Goal: Task Accomplishment & Management: Manage account settings

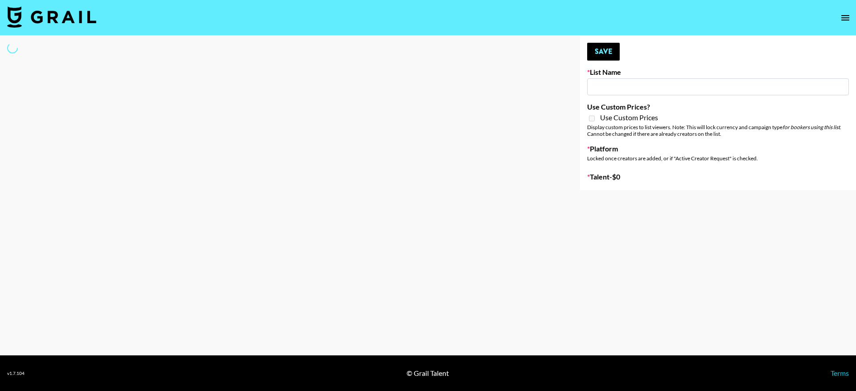
type input "SOS - Jigitz"
select select "Song"
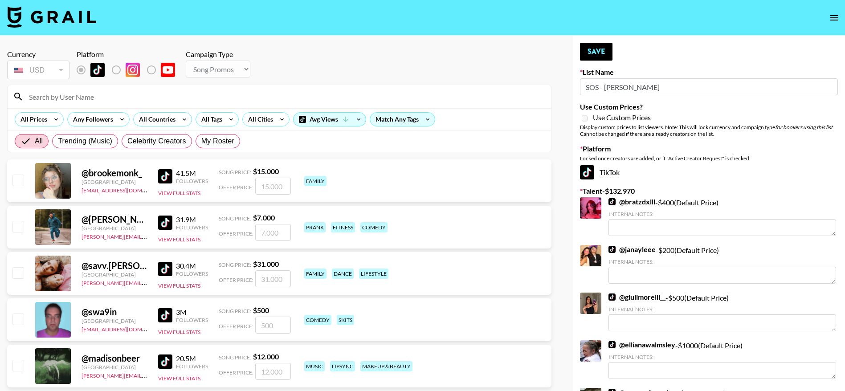
click at [45, 90] on input at bounding box center [285, 97] width 522 height 14
type input "kayang"
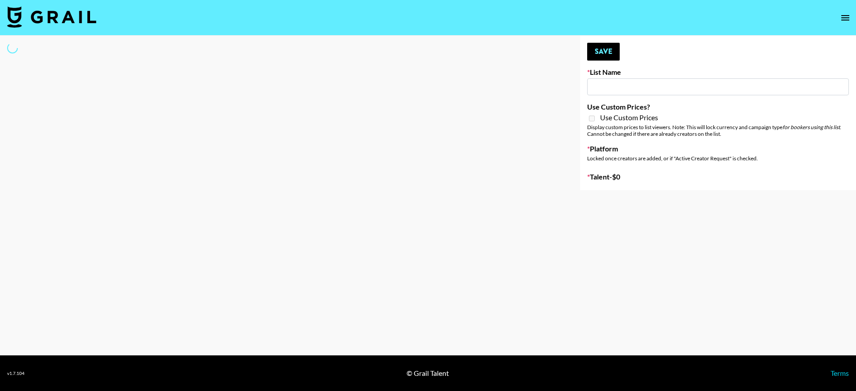
type input "Forever in a Day List"
select select "Song"
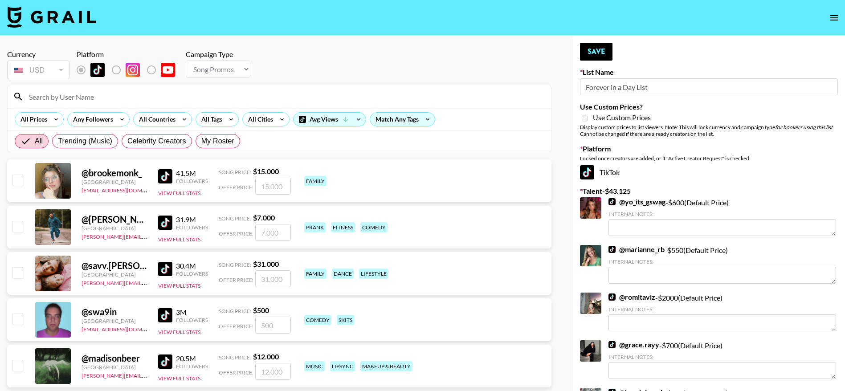
click at [81, 98] on input at bounding box center [285, 97] width 522 height 14
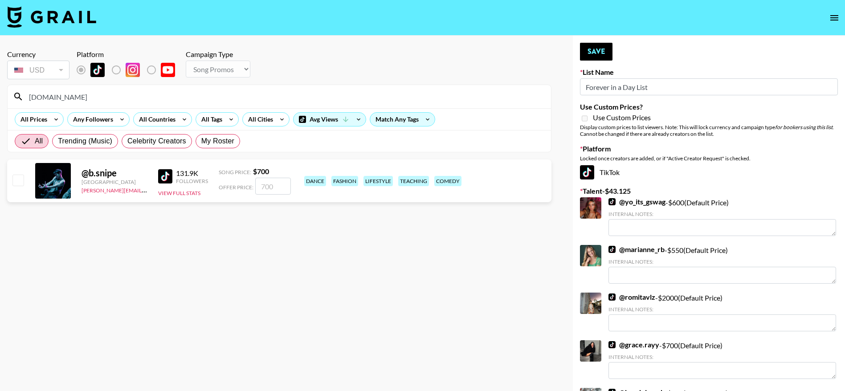
type input "b.sn"
click at [13, 184] on input "checkbox" at bounding box center [17, 180] width 11 height 11
checkbox input "true"
type input "700"
click at [600, 49] on button "Save" at bounding box center [596, 52] width 33 height 18
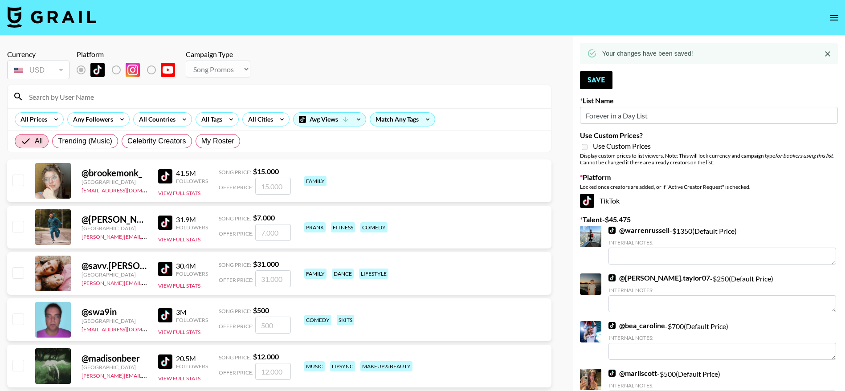
type input "Sydney"
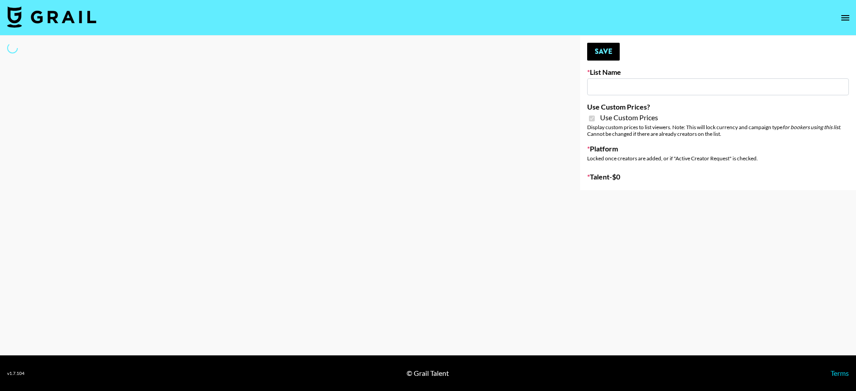
select select "Song"
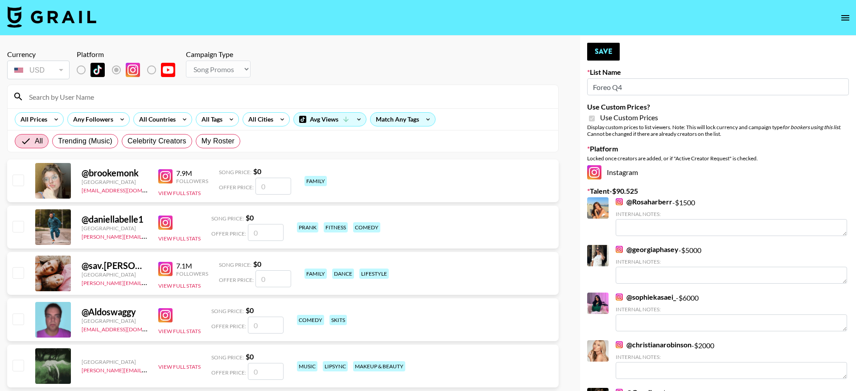
type input "Foreo Q4"
checkbox input "true"
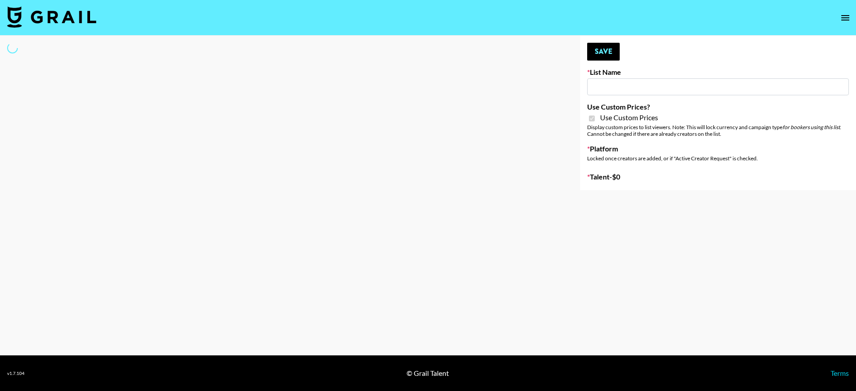
type input "Temu Q4"
checkbox input "true"
select select "Brand"
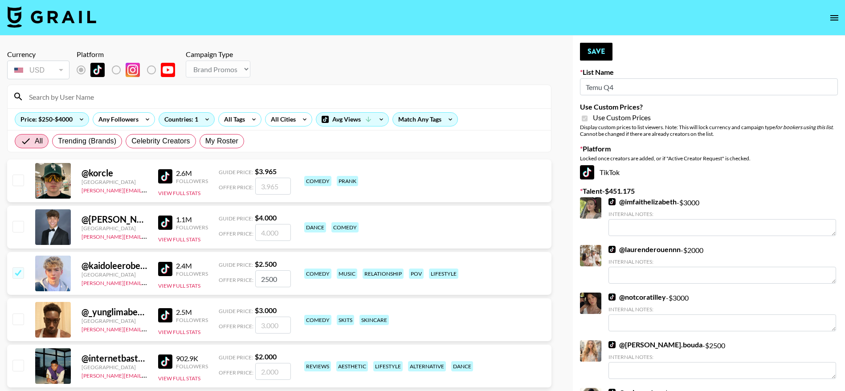
click at [110, 96] on input at bounding box center [285, 97] width 522 height 14
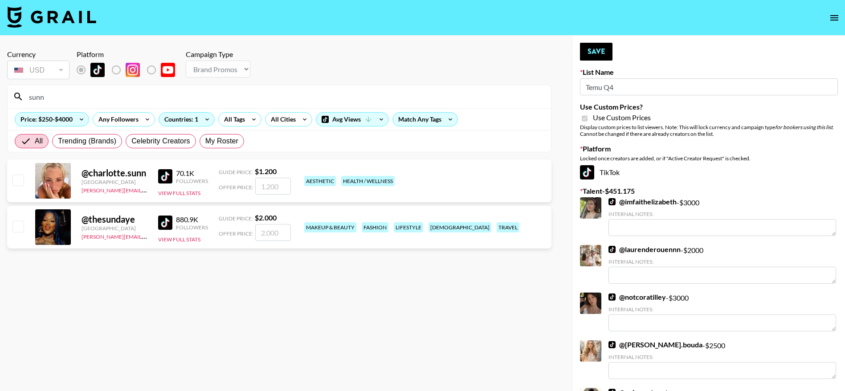
type input "sunn"
click at [17, 224] on input "checkbox" at bounding box center [17, 226] width 11 height 11
checkbox input "true"
type input "2000"
click at [594, 53] on button "Save" at bounding box center [596, 52] width 33 height 18
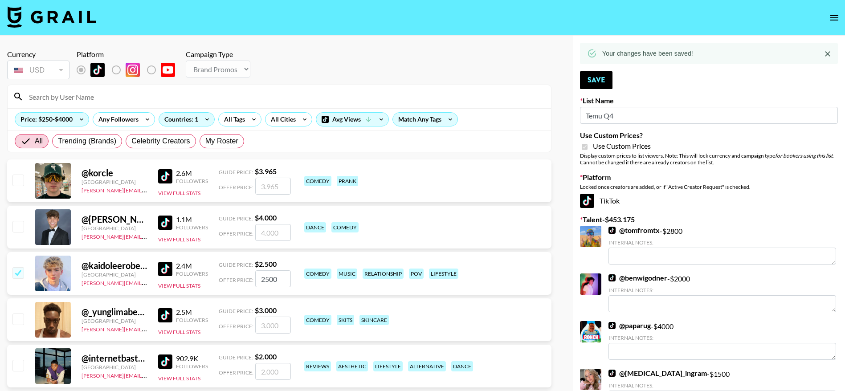
click at [839, 19] on icon "open drawer" at bounding box center [834, 17] width 11 height 11
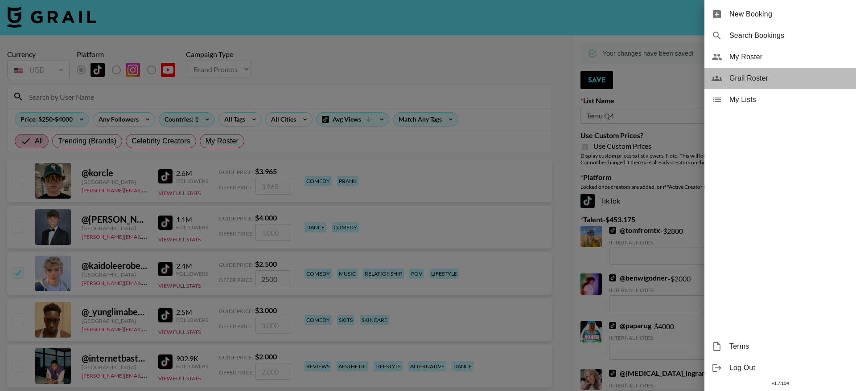
click at [742, 81] on span "Grail Roster" at bounding box center [788, 78] width 119 height 11
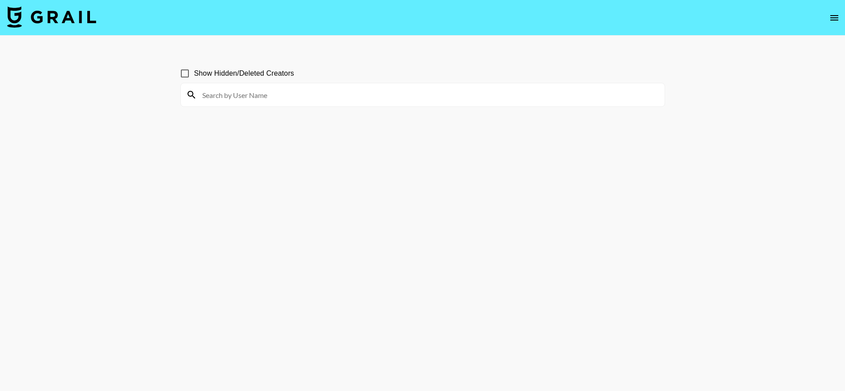
click at [225, 94] on input at bounding box center [428, 95] width 463 height 14
type input "nicholasku"
click at [269, 90] on input "nicholasku" at bounding box center [428, 95] width 463 height 14
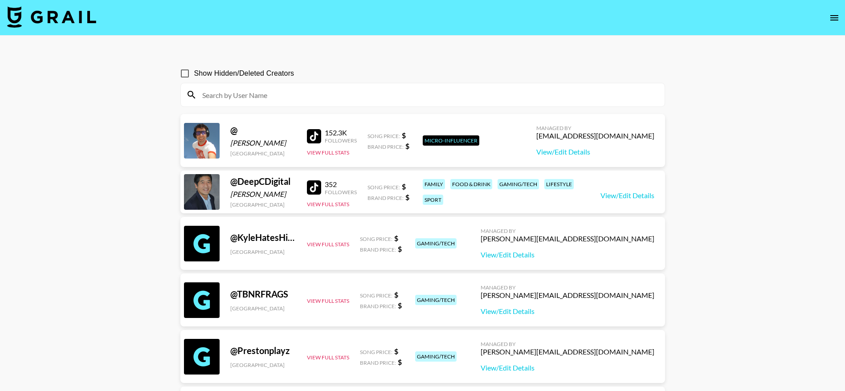
click at [255, 91] on input at bounding box center [428, 95] width 463 height 14
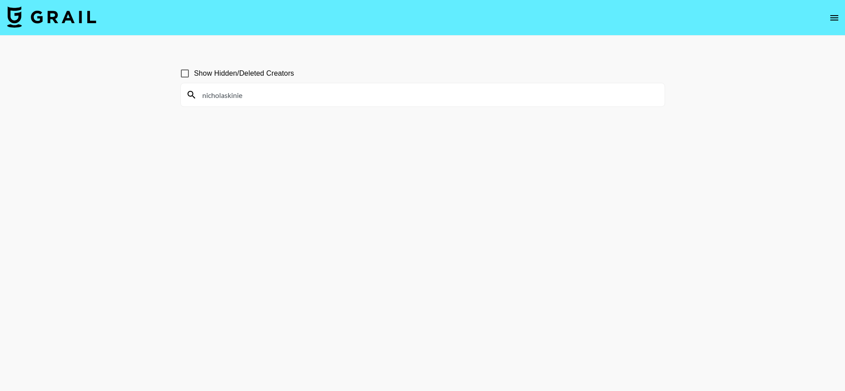
click at [236, 94] on input "nicholaskinie" at bounding box center [428, 95] width 463 height 14
drag, startPoint x: 247, startPoint y: 94, endPoint x: 144, endPoint y: 112, distance: 104.8
click at [144, 112] on main "Show Hidden/Deleted Creators nicholaskinie" at bounding box center [422, 217] width 845 height 363
drag, startPoint x: 266, startPoint y: 98, endPoint x: 175, endPoint y: 102, distance: 91.4
click at [175, 102] on div "Show Hidden/Deleted Creators saniyaxej" at bounding box center [422, 217] width 499 height 320
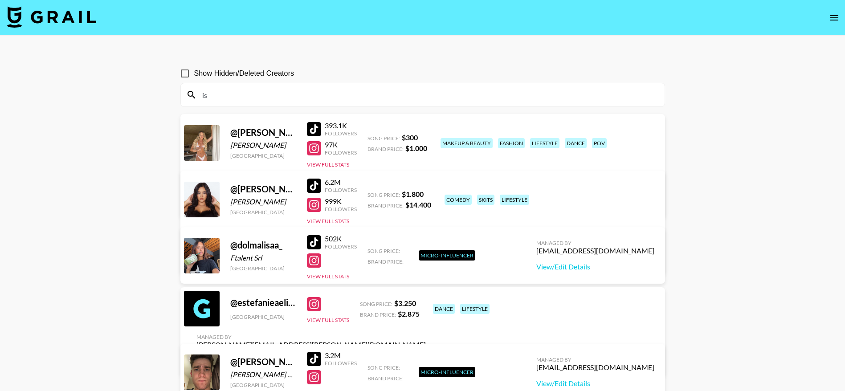
type input "i"
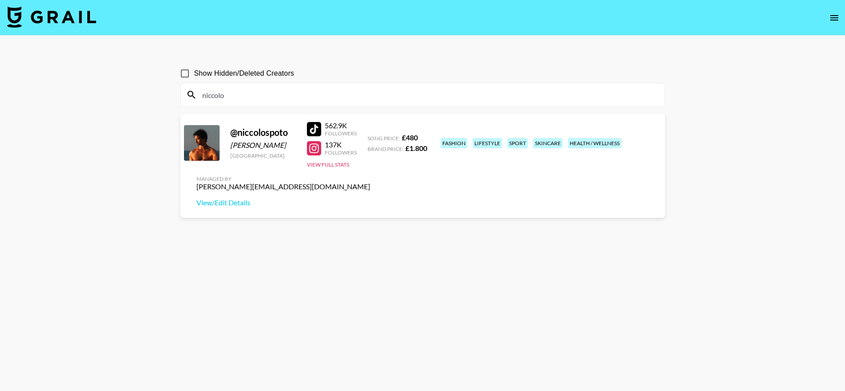
click at [315, 127] on div at bounding box center [314, 129] width 14 height 14
drag, startPoint x: 258, startPoint y: 100, endPoint x: 161, endPoint y: 109, distance: 97.1
click at [161, 109] on main "Show Hidden/Deleted Creators niccolo @ niccolospoto [PERSON_NAME] [GEOGRAPHIC_D…" at bounding box center [422, 217] width 845 height 363
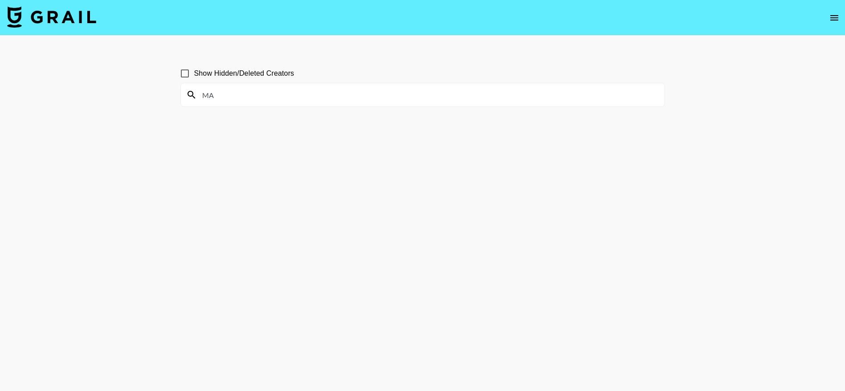
type input "M"
paste input "[PERSON_NAME].[PERSON_NAME]"
drag, startPoint x: 266, startPoint y: 94, endPoint x: 189, endPoint y: 98, distance: 77.7
click at [189, 98] on div "[PERSON_NAME].[PERSON_NAME]" at bounding box center [423, 94] width 484 height 23
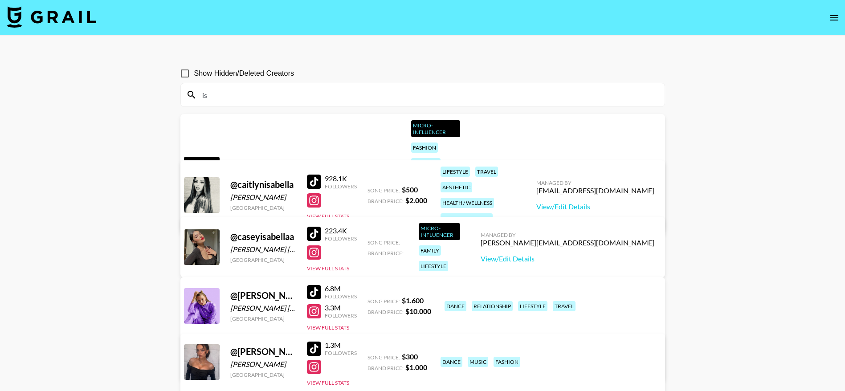
type input "i"
